Goal: Task Accomplishment & Management: Use online tool/utility

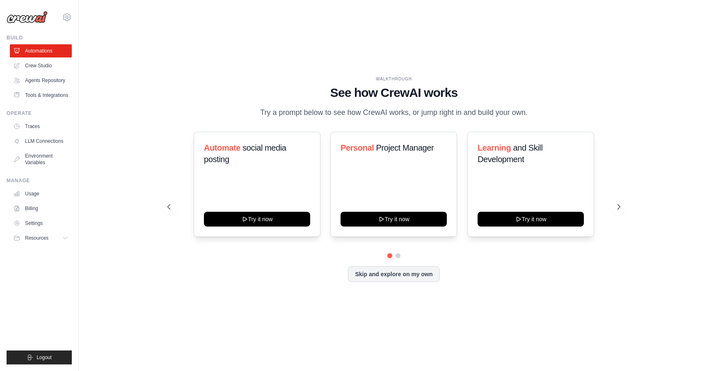
click at [95, 56] on div "WALKTHROUGH See how CrewAI works Try a prompt below to see how CrewAI works, or…" at bounding box center [394, 185] width 604 height 355
click at [49, 52] on link "Automations" at bounding box center [42, 50] width 62 height 13
click at [35, 18] on img at bounding box center [27, 17] width 41 height 12
click at [41, 67] on link "Crew Studio" at bounding box center [42, 65] width 62 height 13
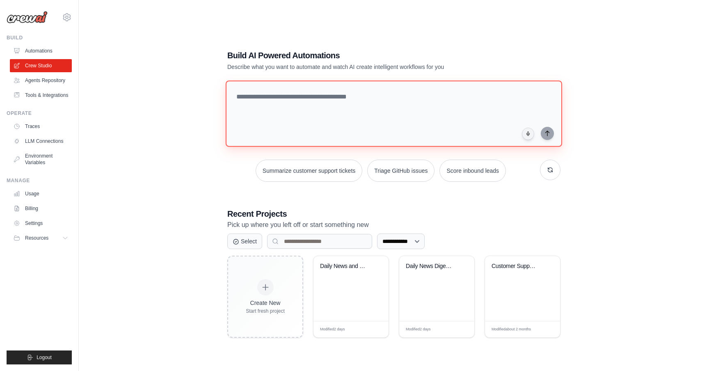
click at [280, 99] on textarea at bounding box center [394, 113] width 337 height 66
type textarea "*"
type textarea "**********"
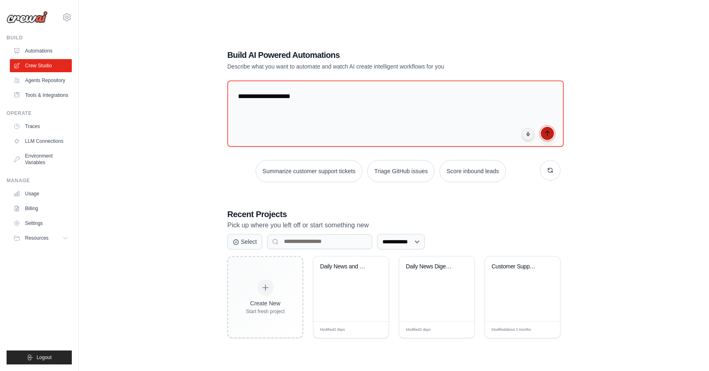
click at [547, 131] on icon "submit" at bounding box center [548, 133] width 4 height 5
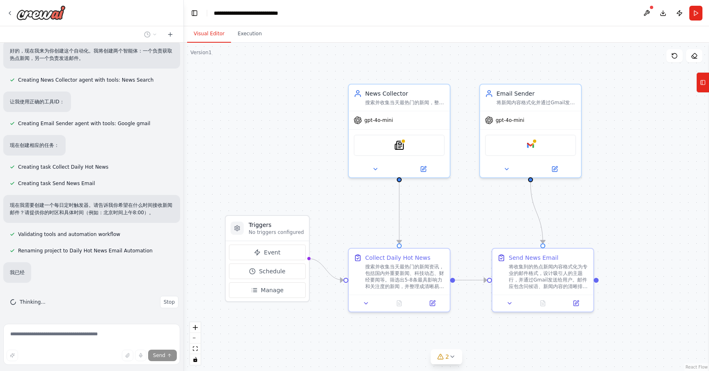
scroll to position [218, 0]
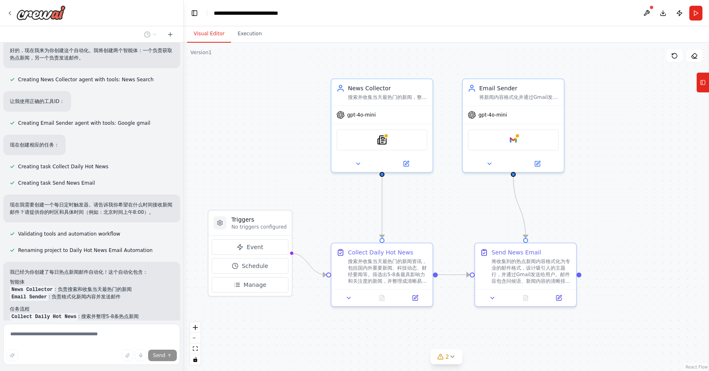
drag, startPoint x: 469, startPoint y: 221, endPoint x: 452, endPoint y: 216, distance: 18.0
click at [452, 216] on div ".deletable-edge-delete-btn { width: 20px; height: 20px; border: 0px solid #ffff…" at bounding box center [446, 207] width 525 height 328
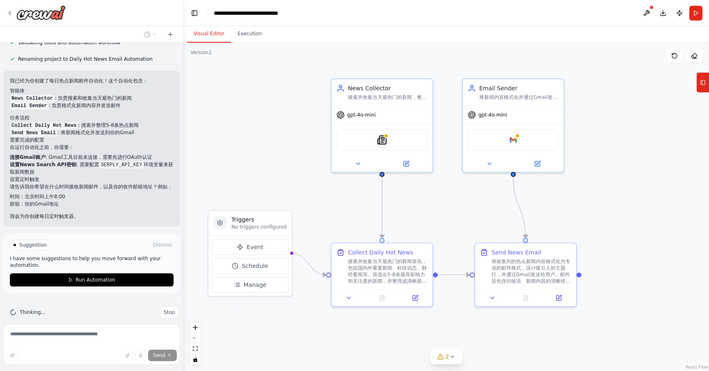
scroll to position [420, 0]
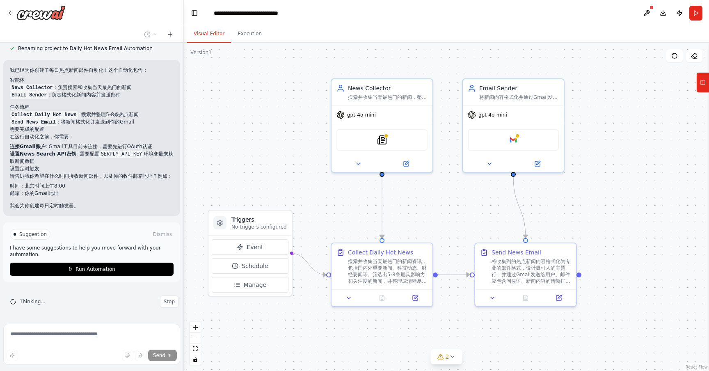
click at [161, 271] on button "Run Automation" at bounding box center [92, 269] width 164 height 13
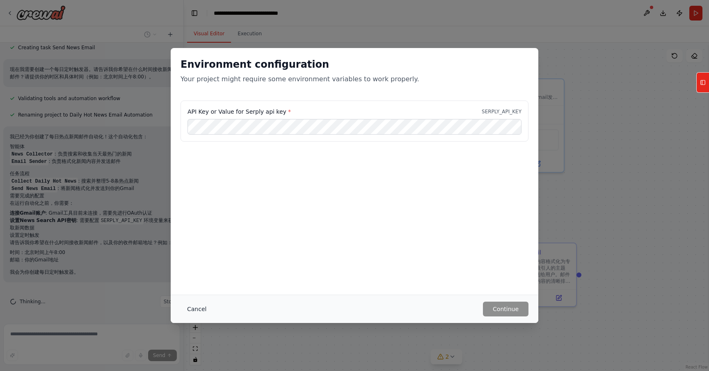
click at [196, 306] on button "Cancel" at bounding box center [197, 309] width 32 height 15
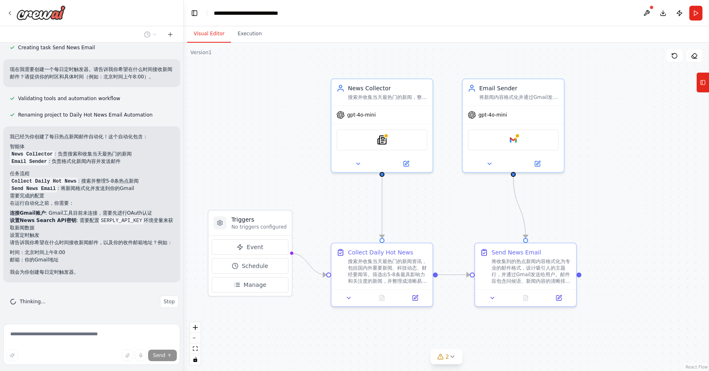
drag, startPoint x: 573, startPoint y: 197, endPoint x: 561, endPoint y: 170, distance: 29.1
click at [561, 170] on div ".deletable-edge-delete-btn { width: 20px; height: 20px; border: 0px solid #ffff…" at bounding box center [446, 207] width 525 height 328
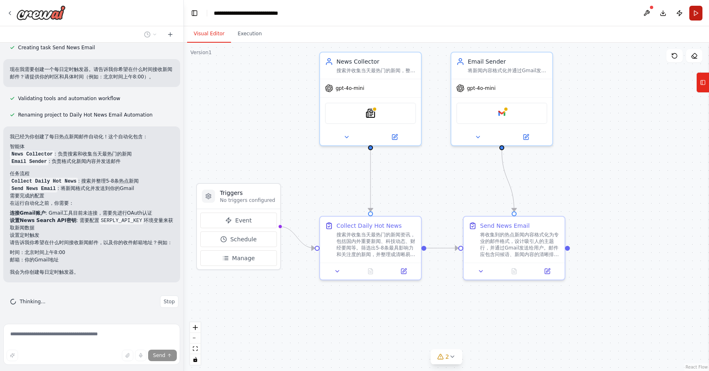
click at [698, 7] on button "Run" at bounding box center [696, 13] width 13 height 15
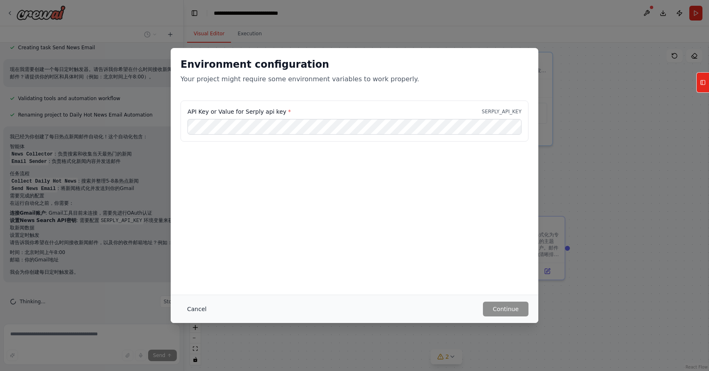
click at [189, 307] on button "Cancel" at bounding box center [197, 309] width 32 height 15
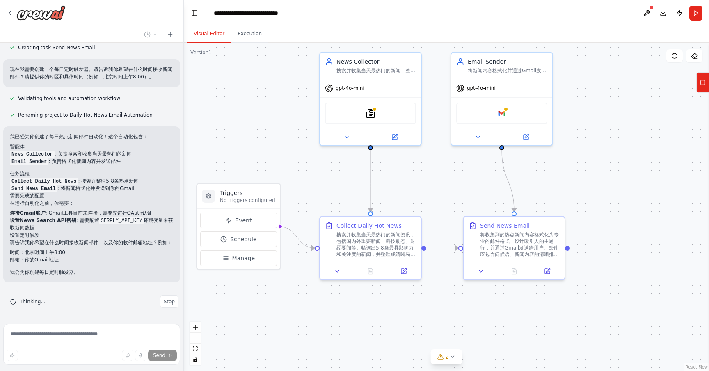
click at [310, 325] on div ".deletable-edge-delete-btn { width: 20px; height: 20px; border: 0px solid #ffff…" at bounding box center [446, 207] width 525 height 328
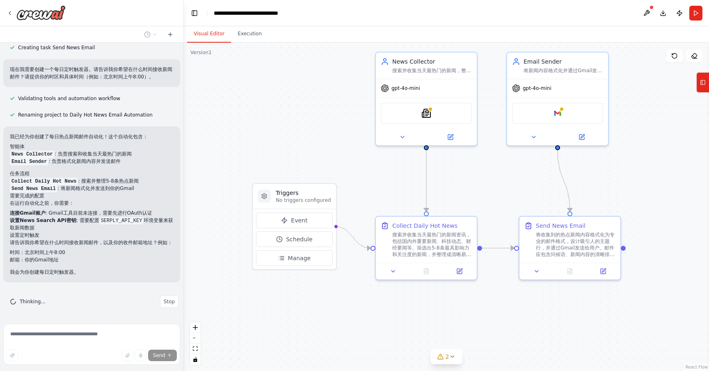
drag, startPoint x: 310, startPoint y: 325, endPoint x: 365, endPoint y: 325, distance: 55.4
click at [366, 325] on div ".deletable-edge-delete-btn { width: 20px; height: 20px; border: 0px solid #ffff…" at bounding box center [446, 207] width 525 height 328
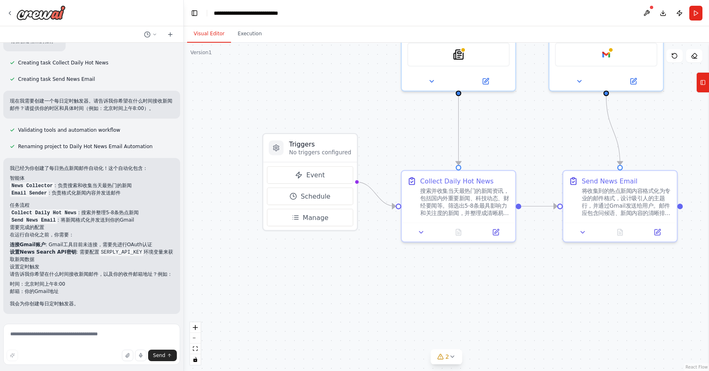
scroll to position [322, 0]
click at [235, 71] on div ".deletable-edge-delete-btn { width: 20px; height: 20px; border: 0px solid #ffff…" at bounding box center [446, 207] width 525 height 328
click at [27, 13] on img at bounding box center [40, 12] width 49 height 15
